Goal: Task Accomplishment & Management: Use online tool/utility

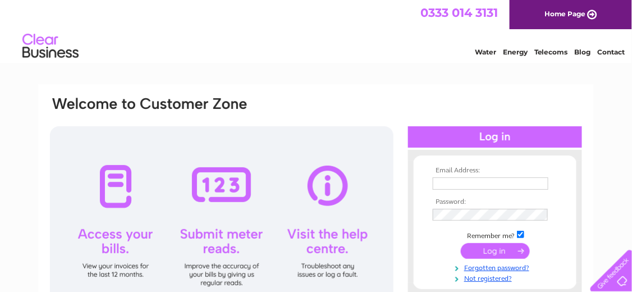
type input "parkstreet1@hotmail.co.uk"
drag, startPoint x: 211, startPoint y: 186, endPoint x: 206, endPoint y: 212, distance: 25.6
click at [211, 187] on div at bounding box center [221, 224] width 343 height 196
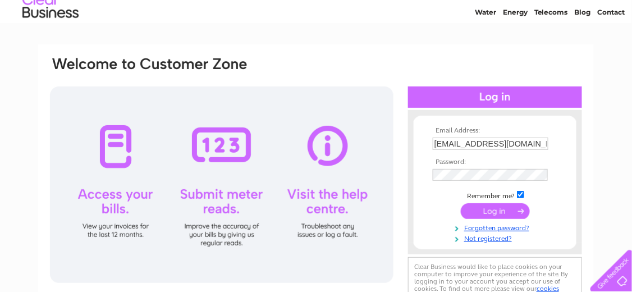
scroll to position [41, 0]
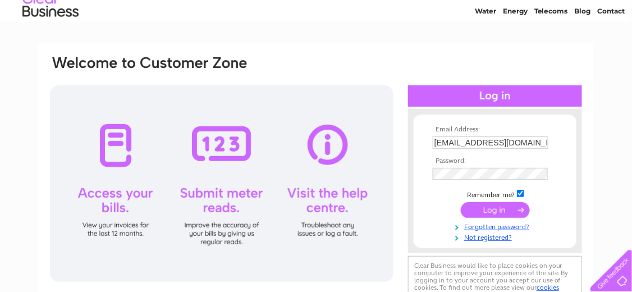
click at [497, 209] on input "submit" at bounding box center [495, 210] width 69 height 16
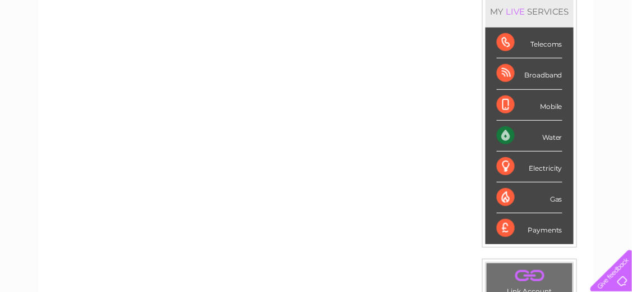
scroll to position [159, 0]
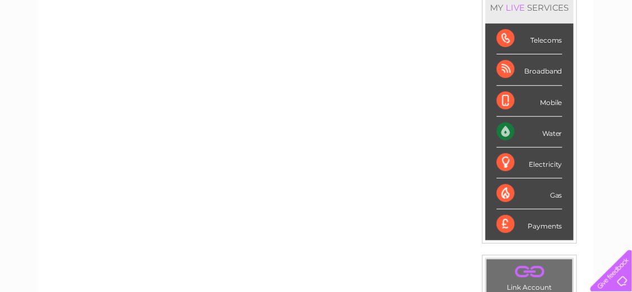
click at [549, 126] on div "Water" at bounding box center [530, 132] width 66 height 31
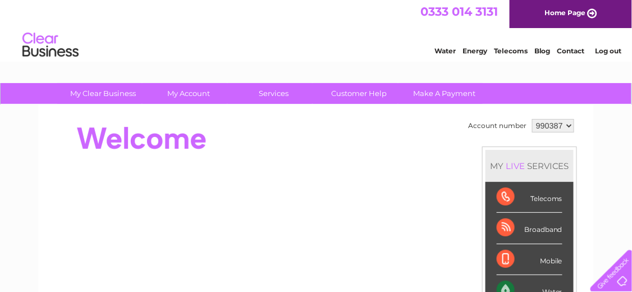
scroll to position [0, 0]
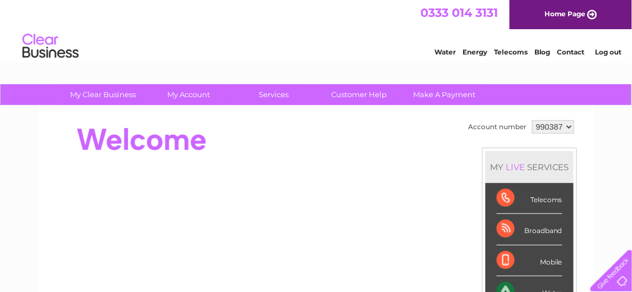
click at [444, 50] on link "Water" at bounding box center [444, 52] width 21 height 8
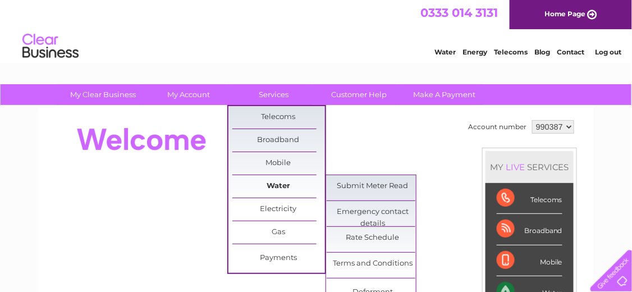
click at [282, 182] on link "Water" at bounding box center [278, 186] width 93 height 22
click at [288, 184] on link "Water" at bounding box center [278, 186] width 93 height 22
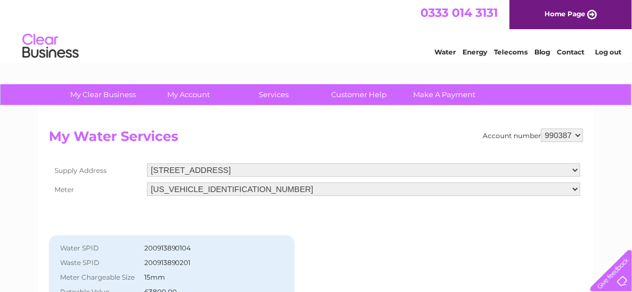
drag, startPoint x: 637, startPoint y: 118, endPoint x: 613, endPoint y: 38, distance: 83.4
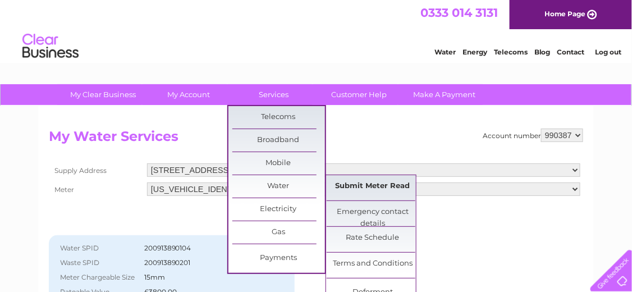
click at [406, 187] on link "Submit Meter Read" at bounding box center [373, 186] width 93 height 22
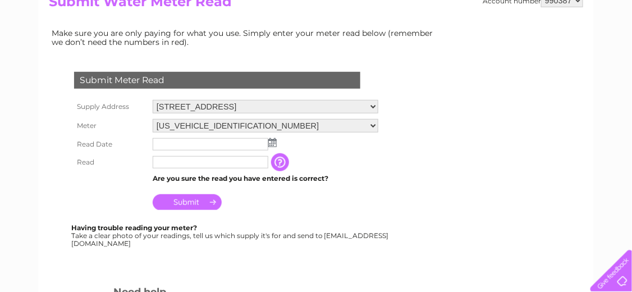
scroll to position [146, 0]
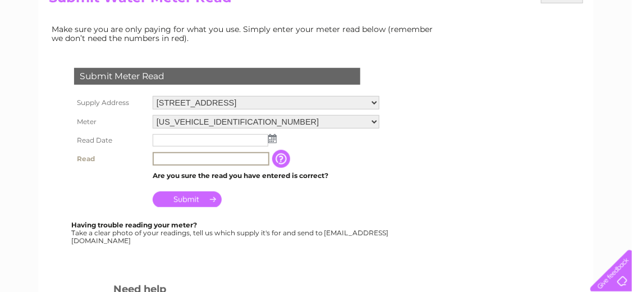
click at [166, 157] on input "text" at bounding box center [211, 158] width 117 height 13
type input "49"
click at [173, 140] on input "text" at bounding box center [211, 140] width 117 height 13
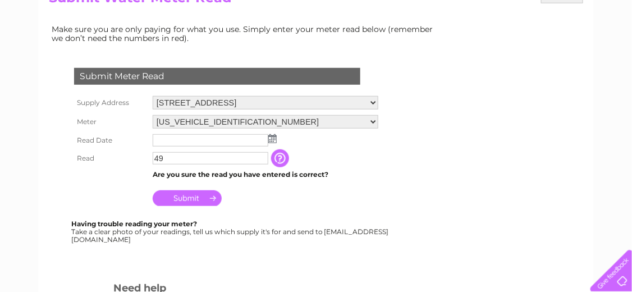
click at [274, 140] on img at bounding box center [272, 138] width 8 height 9
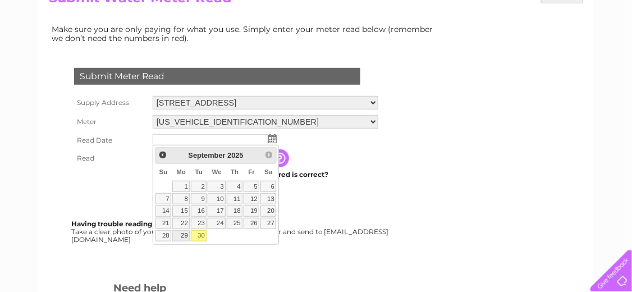
click at [182, 232] on link "29" at bounding box center [180, 235] width 17 height 11
type input "2025/09/29"
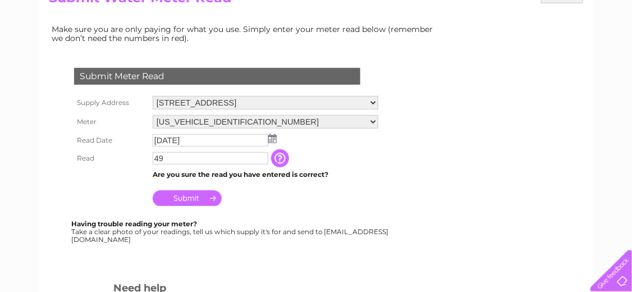
click at [174, 196] on input "Submit" at bounding box center [187, 198] width 69 height 16
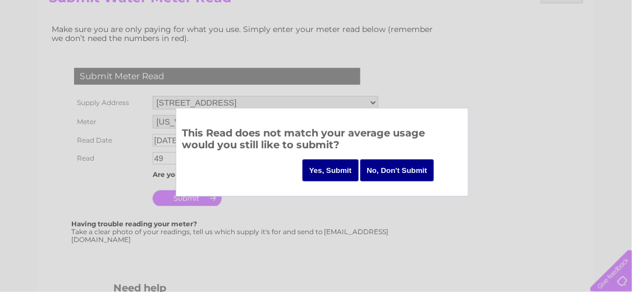
click at [316, 166] on input "Yes, Submit" at bounding box center [330, 170] width 56 height 22
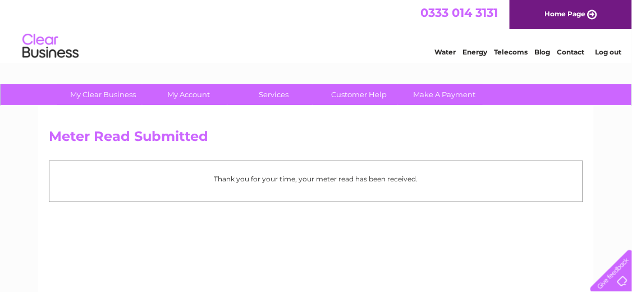
drag, startPoint x: 635, startPoint y: 44, endPoint x: 623, endPoint y: 12, distance: 33.4
